Goal: Information Seeking & Learning: Learn about a topic

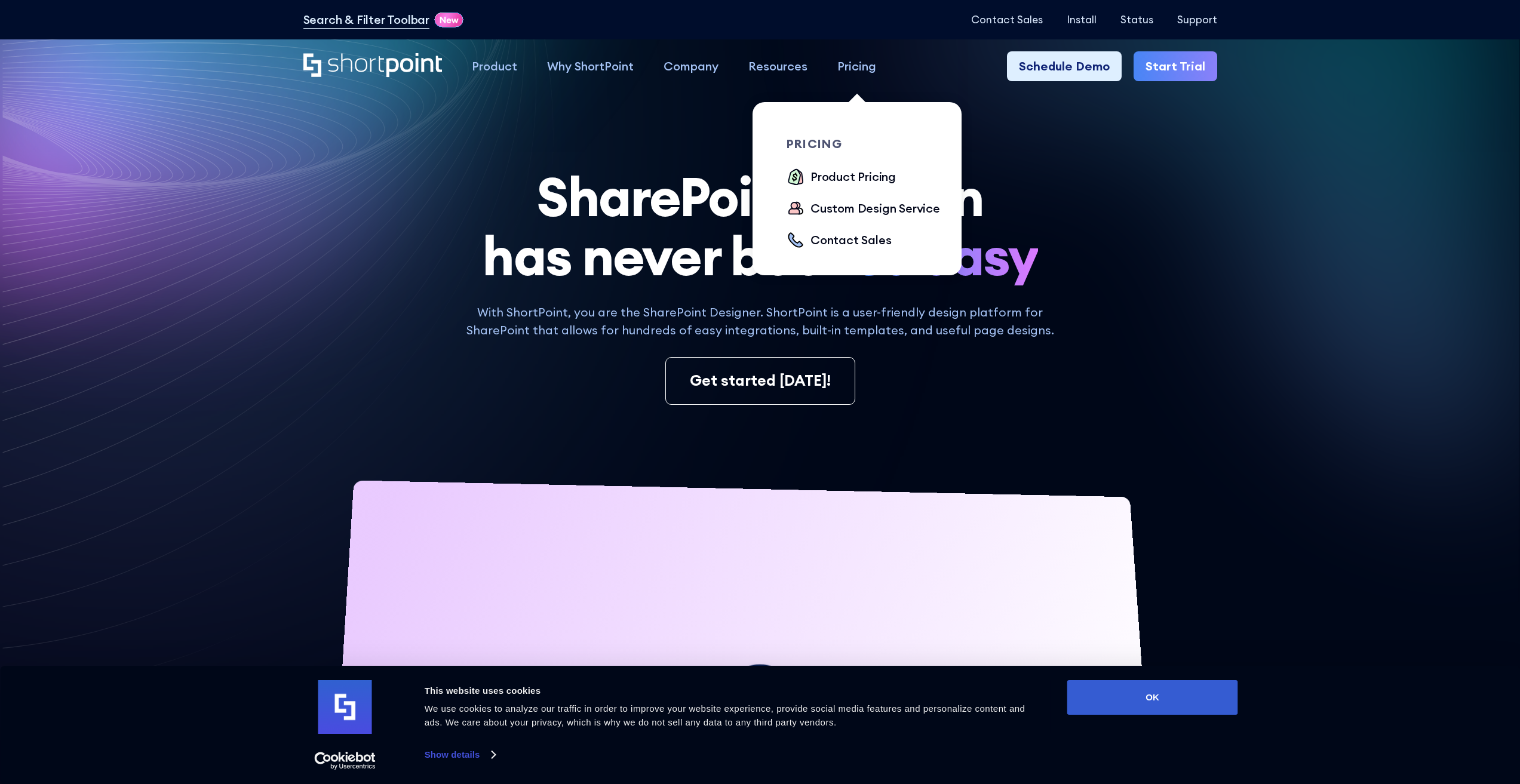
click at [853, 64] on div "Pricing" at bounding box center [856, 66] width 39 height 18
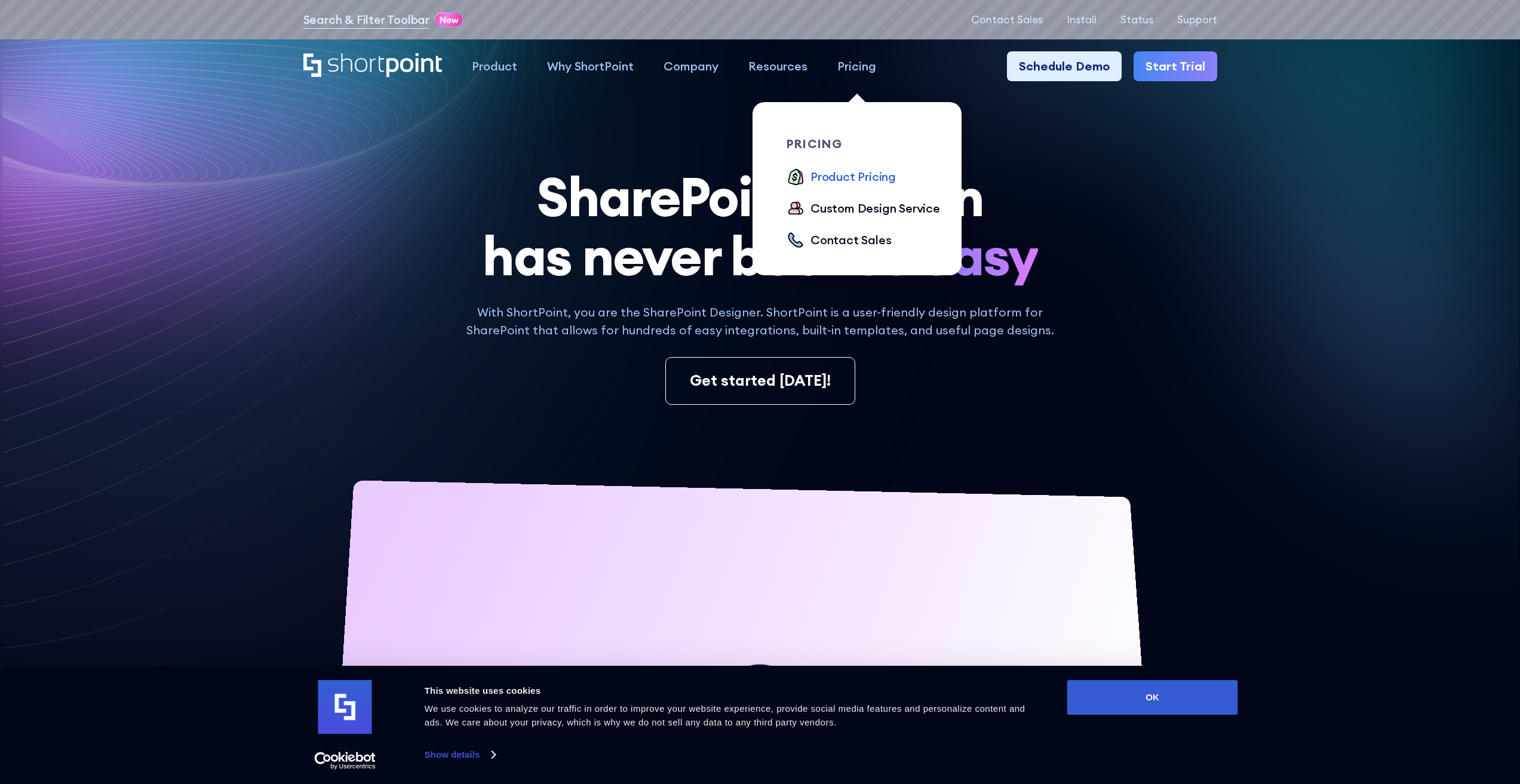
click at [860, 183] on div "Product Pricing" at bounding box center [852, 176] width 85 height 18
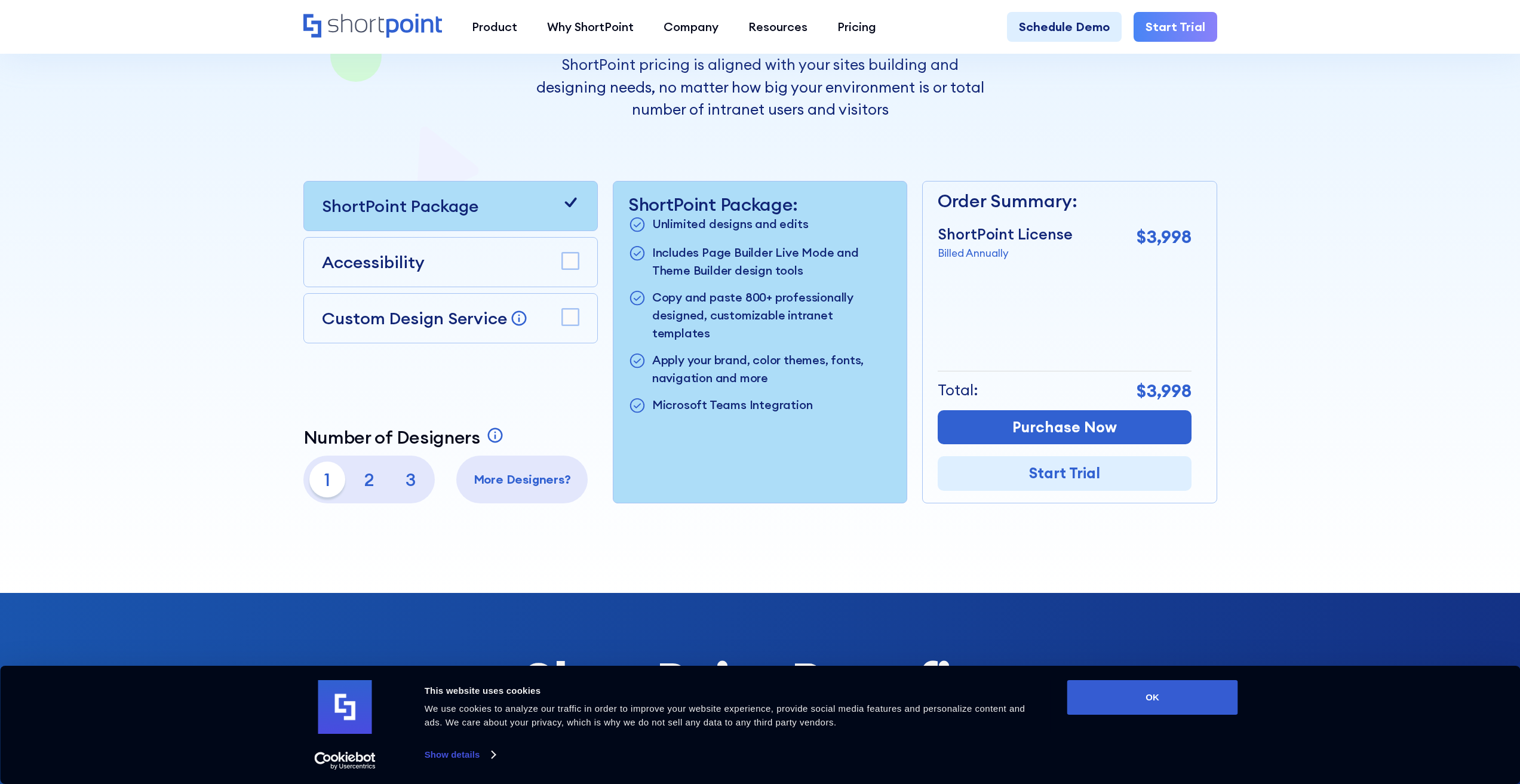
scroll to position [299, 0]
click at [579, 258] on rect at bounding box center [570, 259] width 16 height 16
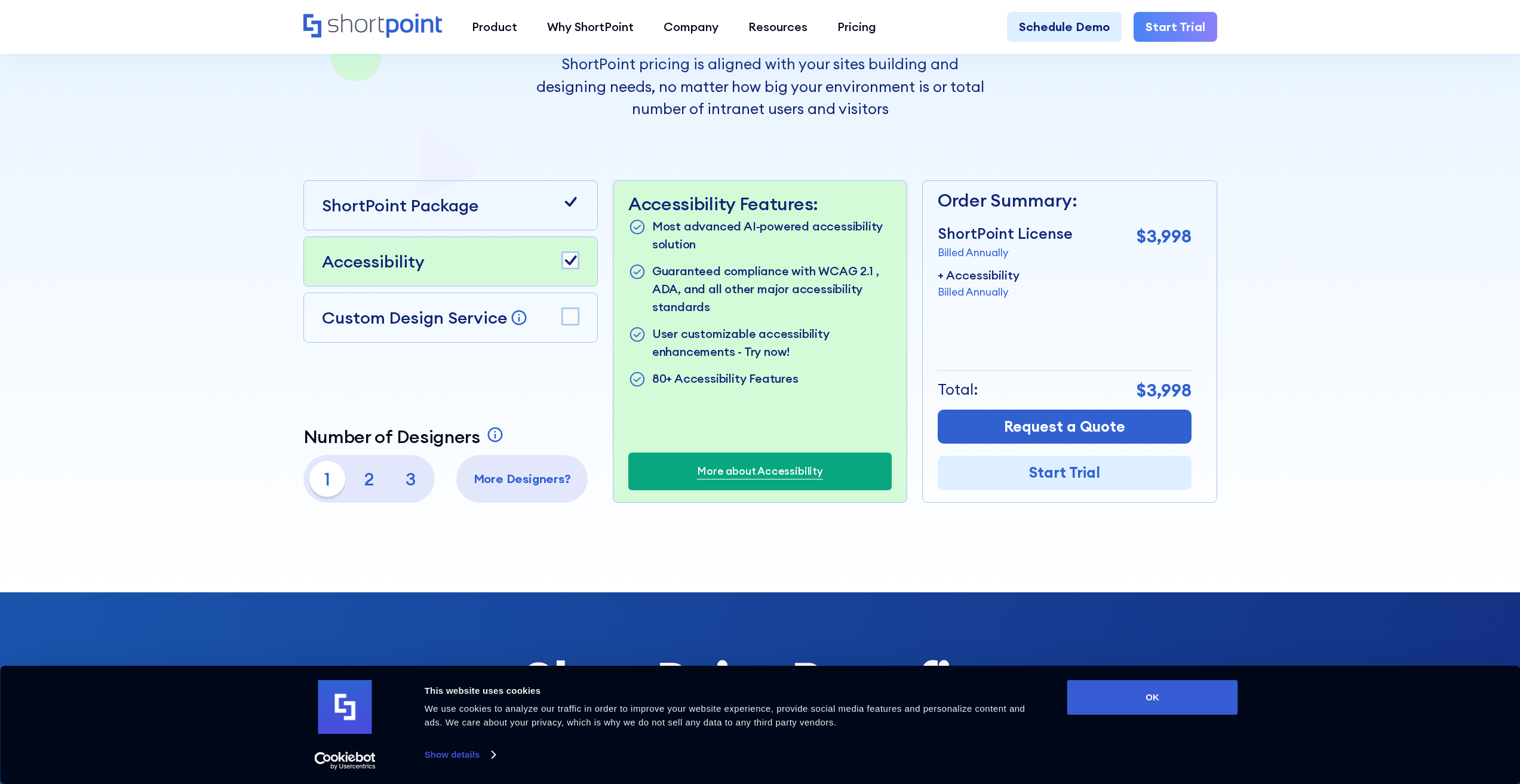
click at [571, 305] on div "Custom Design Service Bring your dream design to life with our Custom Design Se…" at bounding box center [450, 318] width 258 height 25
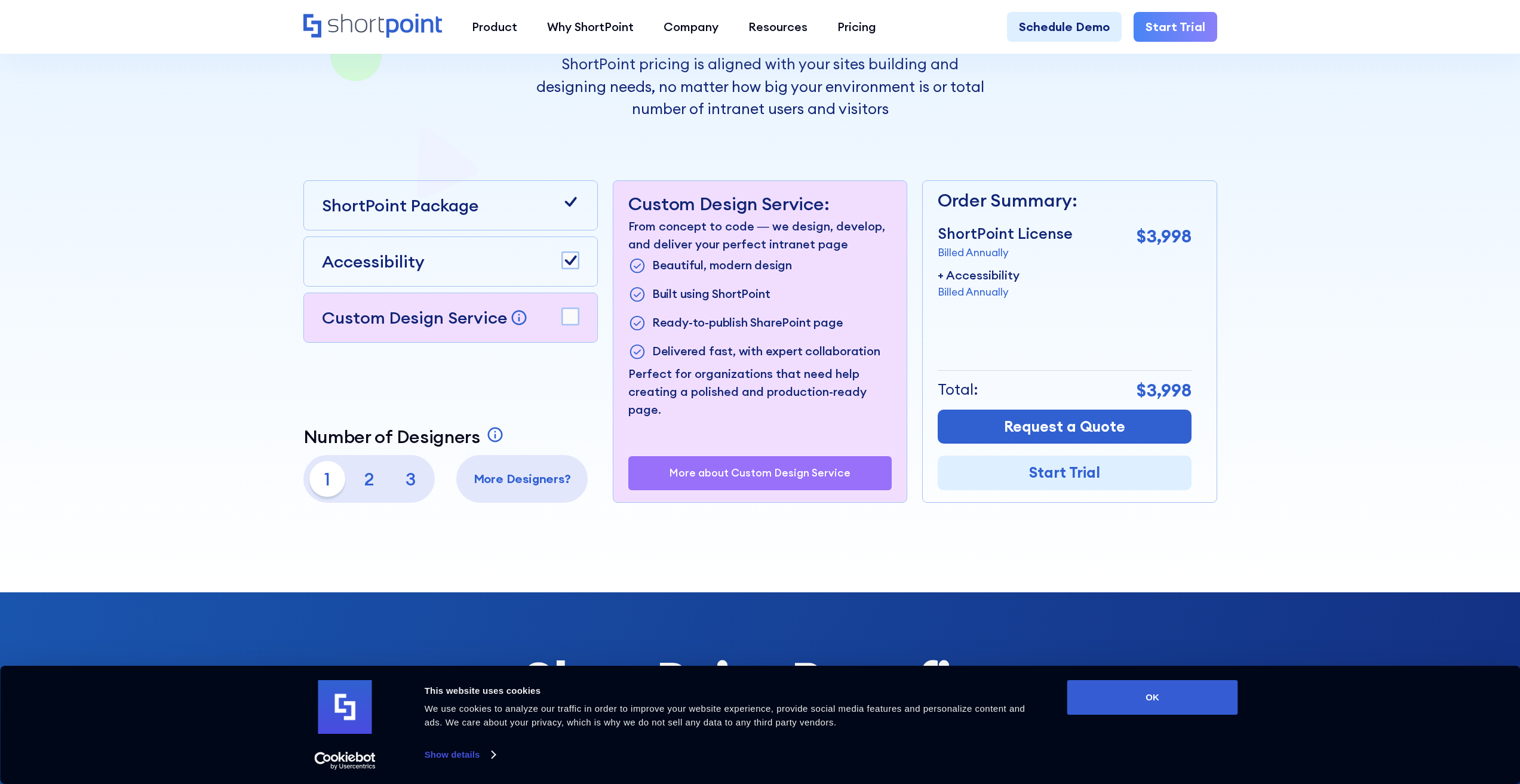
click at [571, 305] on div "Custom Design Service Bring your dream design to life with our Custom Design Se…" at bounding box center [450, 318] width 258 height 25
click at [568, 306] on div "Custom Design Service Bring your dream design to life with our Custom Design Se…" at bounding box center [450, 318] width 258 height 25
click at [579, 322] on div "Custom Design Service Bring your dream design to life with our Custom Design Se…" at bounding box center [450, 318] width 294 height 50
click at [575, 271] on div at bounding box center [570, 261] width 18 height 20
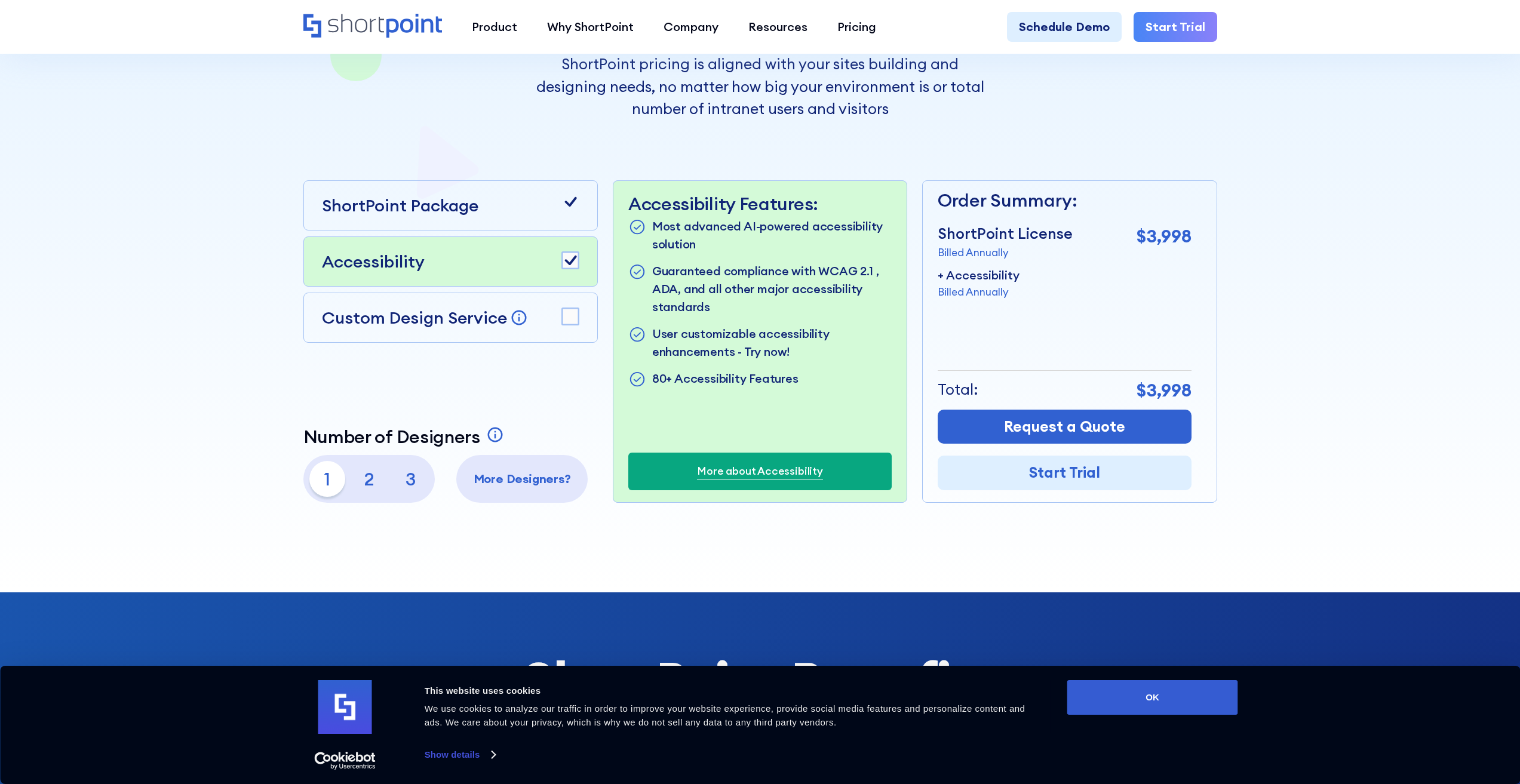
click at [572, 316] on rect at bounding box center [570, 316] width 16 height 16
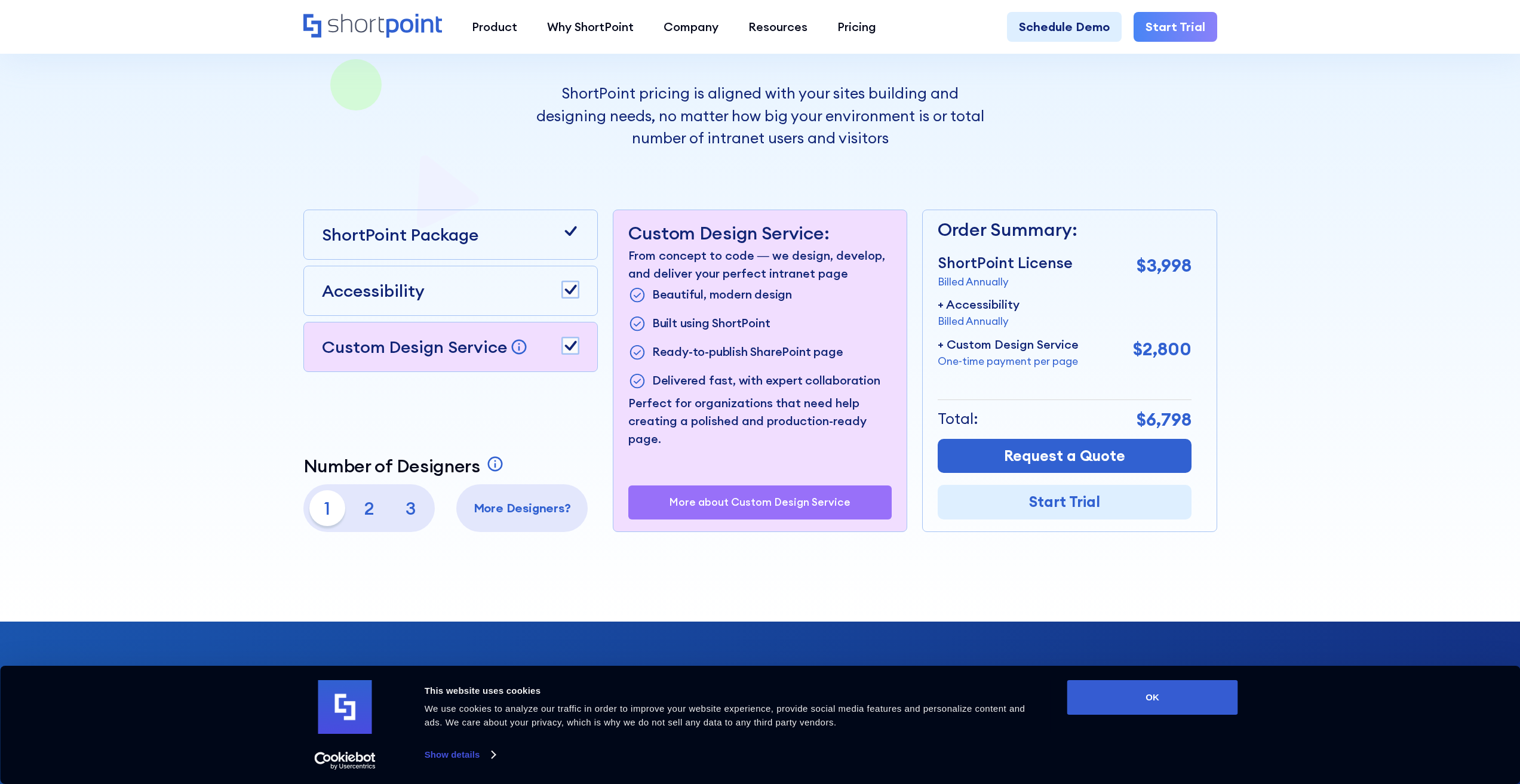
scroll to position [274, 0]
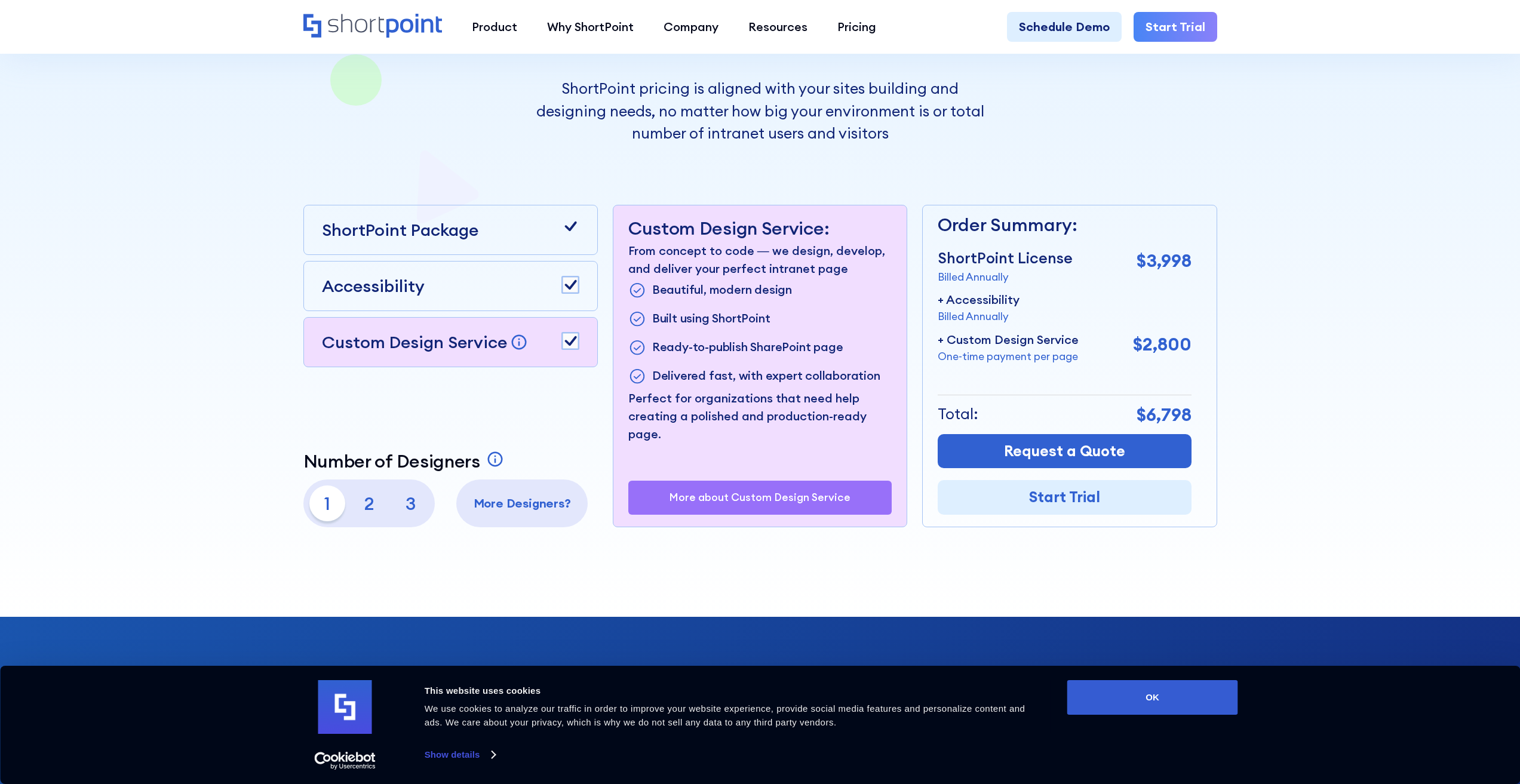
click at [564, 286] on rect at bounding box center [570, 284] width 16 height 16
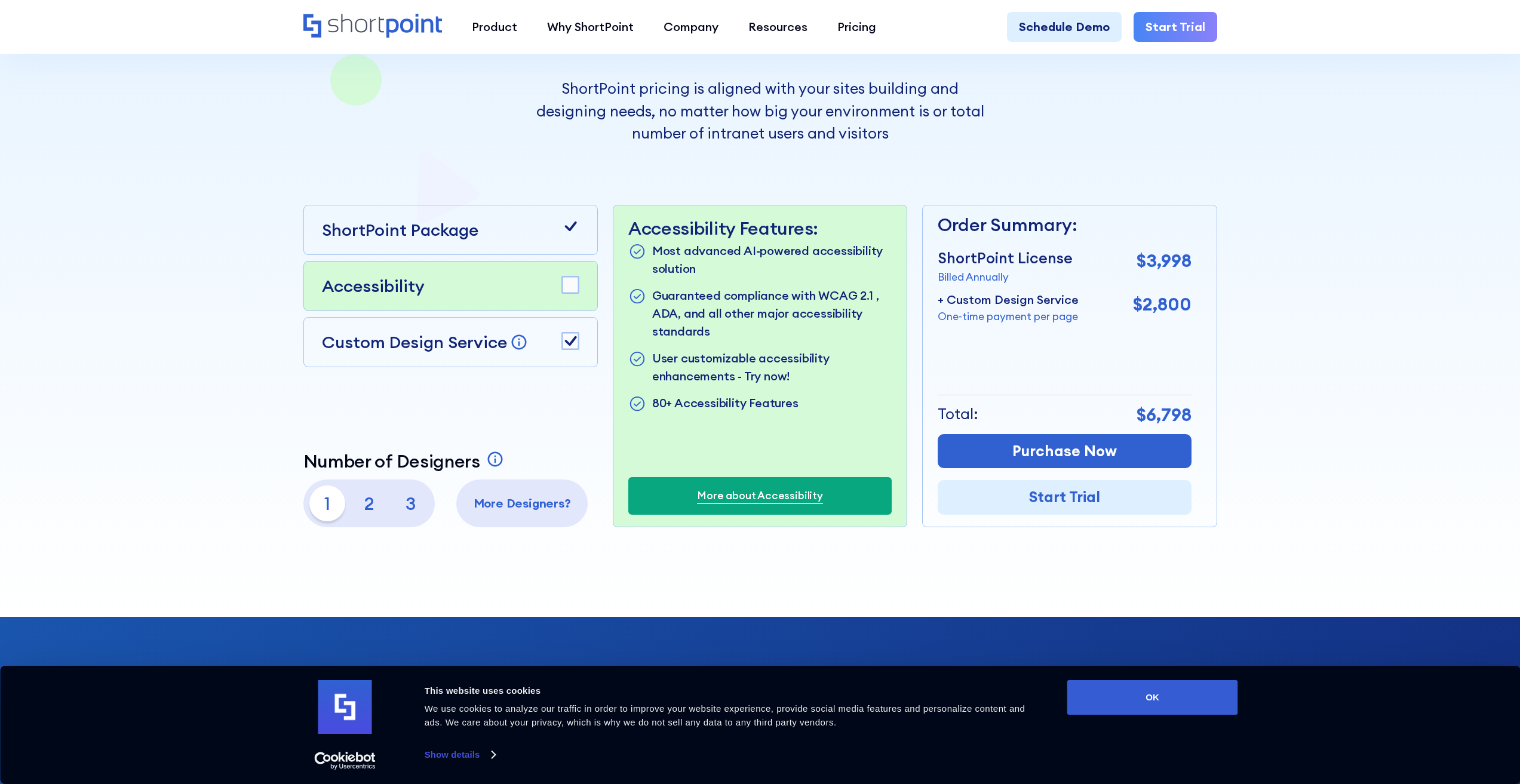
click at [564, 286] on rect at bounding box center [570, 284] width 16 height 16
click at [361, 504] on p "2" at bounding box center [369, 503] width 35 height 35
click at [408, 506] on p "3" at bounding box center [410, 503] width 35 height 35
click at [374, 504] on p "2" at bounding box center [369, 503] width 35 height 35
click at [334, 504] on p "1" at bounding box center [327, 503] width 35 height 35
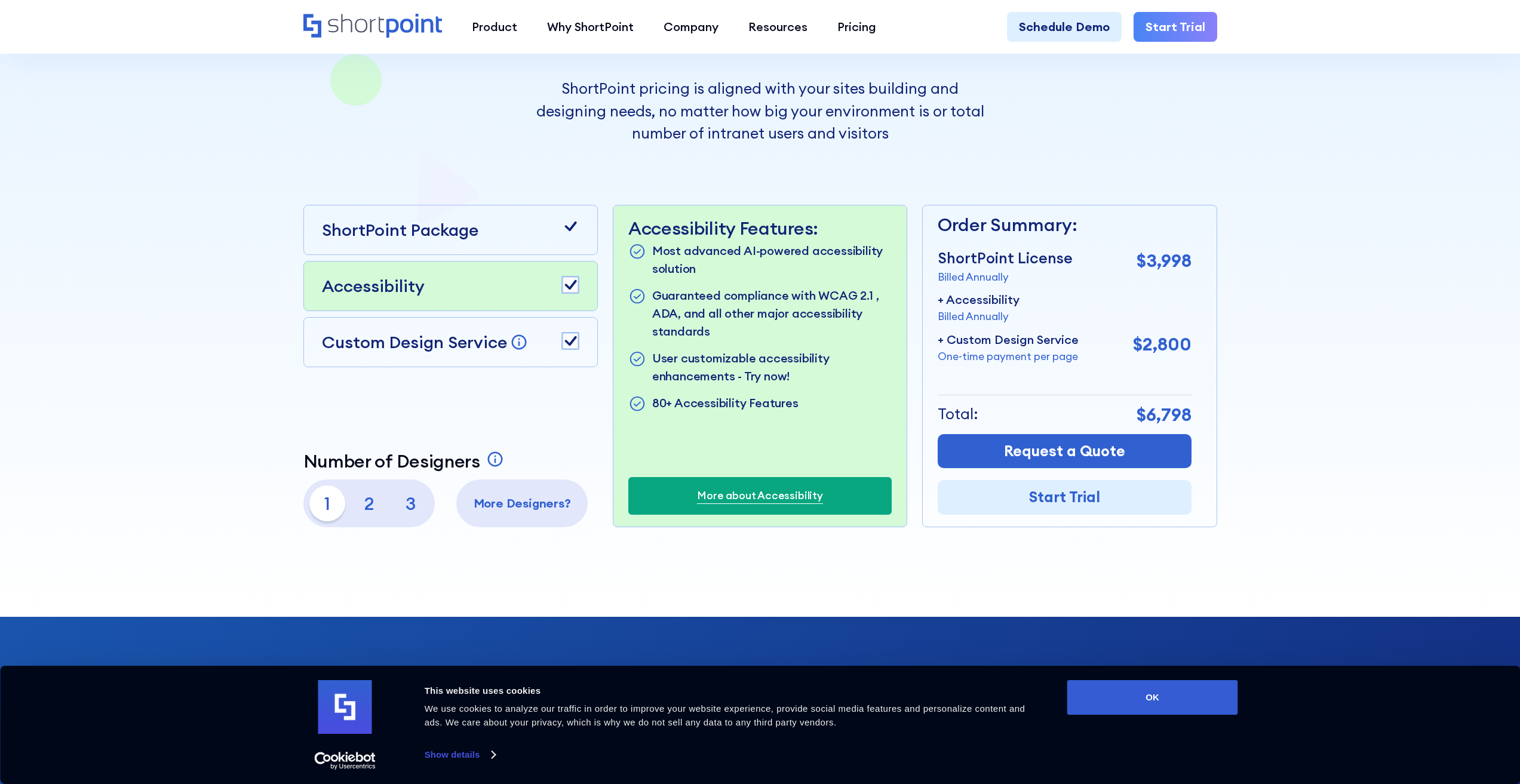
click at [380, 504] on p "2" at bounding box center [369, 503] width 35 height 35
click at [411, 506] on p "3" at bounding box center [410, 503] width 35 height 35
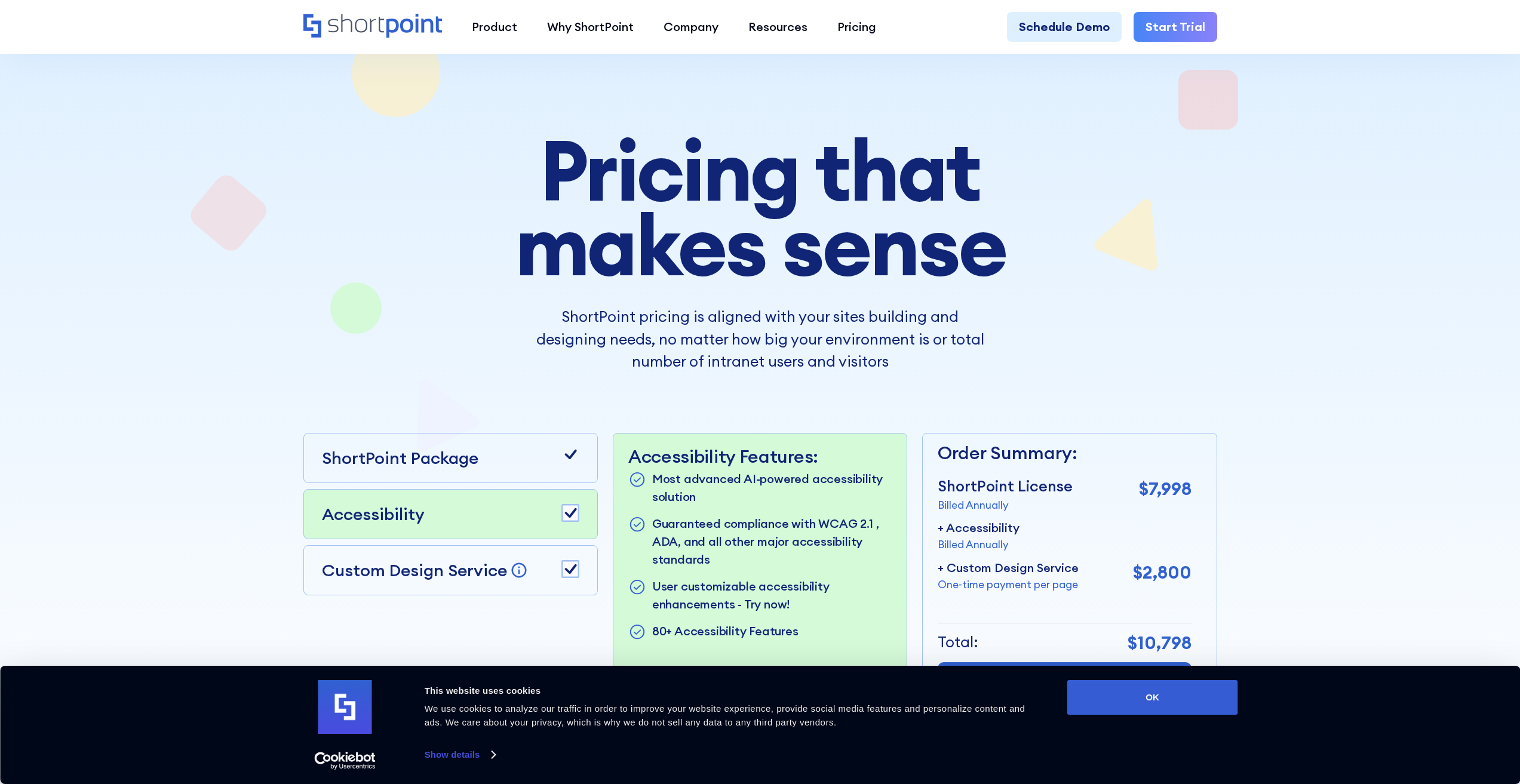
scroll to position [18, 0]
